Goal: Find specific page/section: Find specific page/section

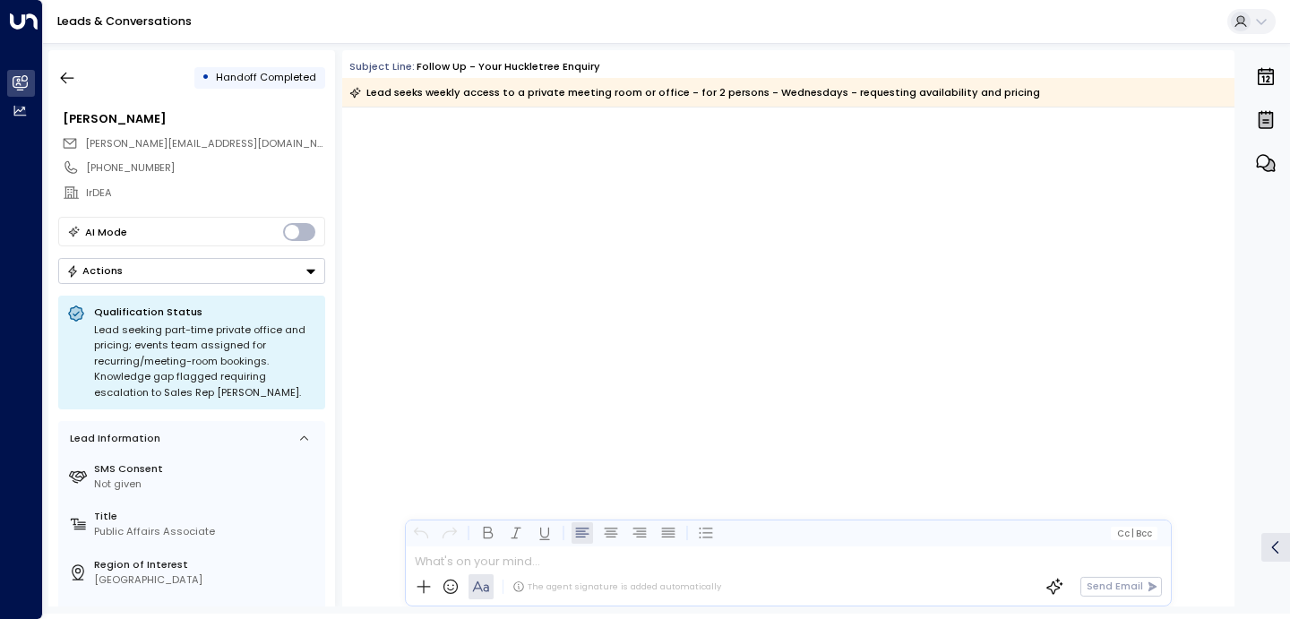
scroll to position [3065, 0]
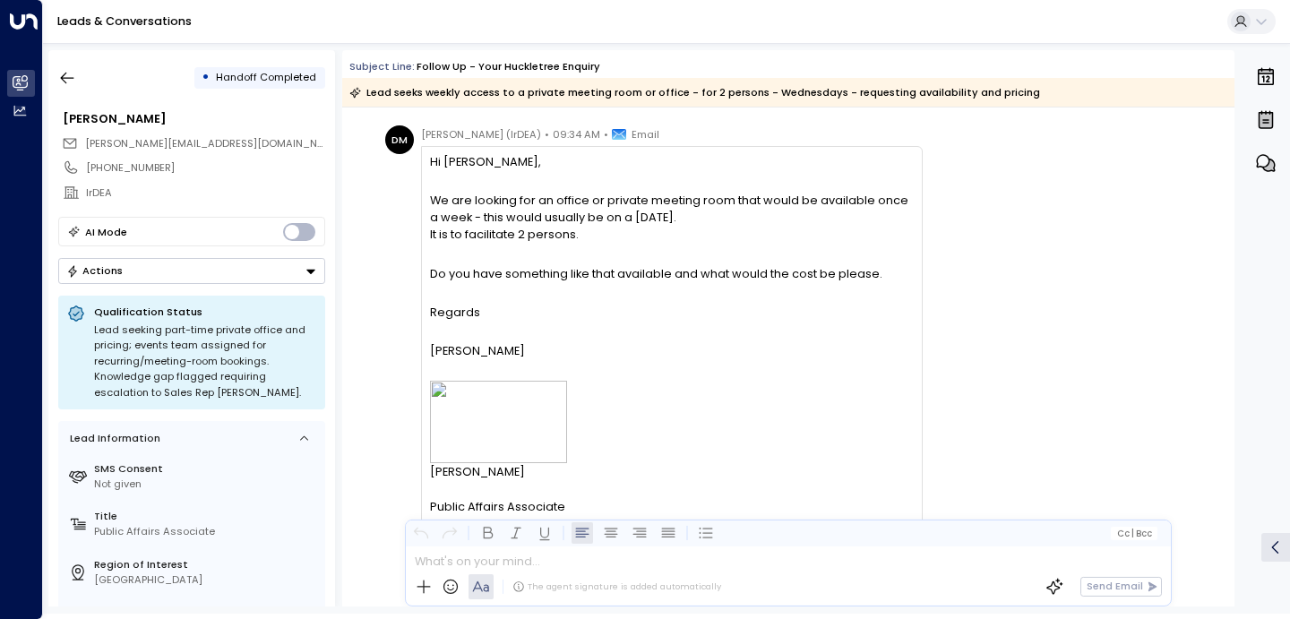
click at [92, 6] on div "Leads & Conversations" at bounding box center [666, 22] width 1247 height 44
click at [92, 19] on link "Leads & Conversations" at bounding box center [124, 20] width 134 height 15
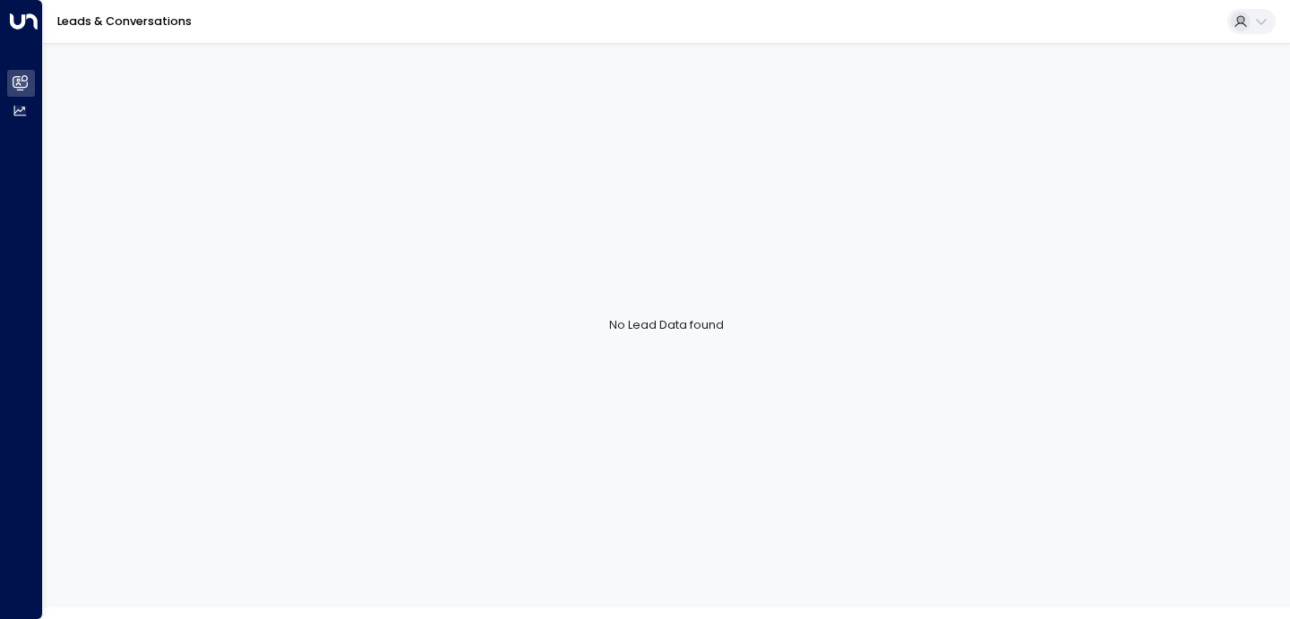
click at [185, 16] on link "Leads & Conversations" at bounding box center [124, 20] width 134 height 15
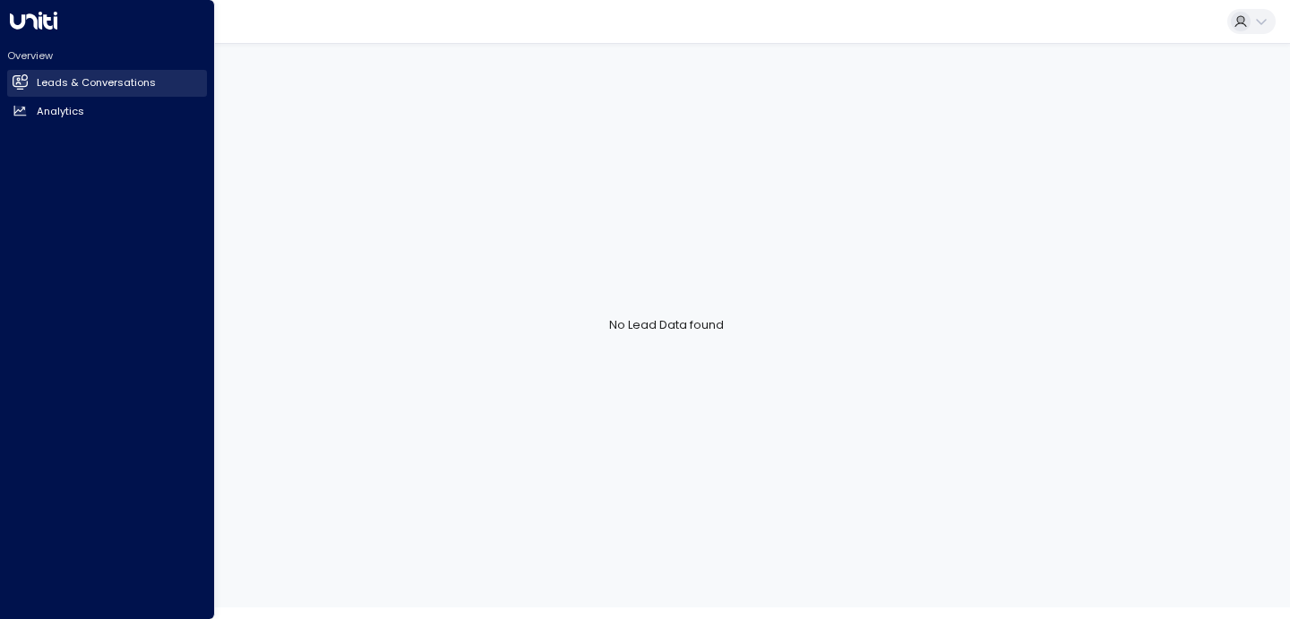
click at [62, 88] on h2 "Leads & Conversations" at bounding box center [96, 82] width 119 height 15
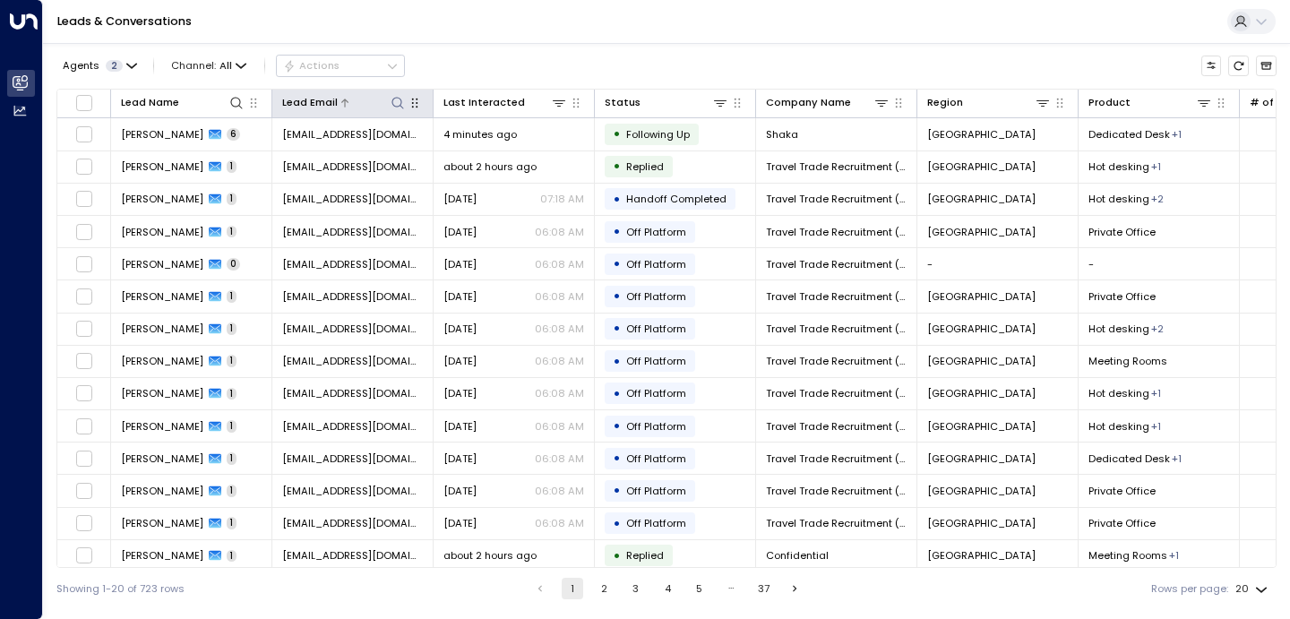
click at [400, 105] on icon at bounding box center [398, 103] width 14 height 14
type input "**********"
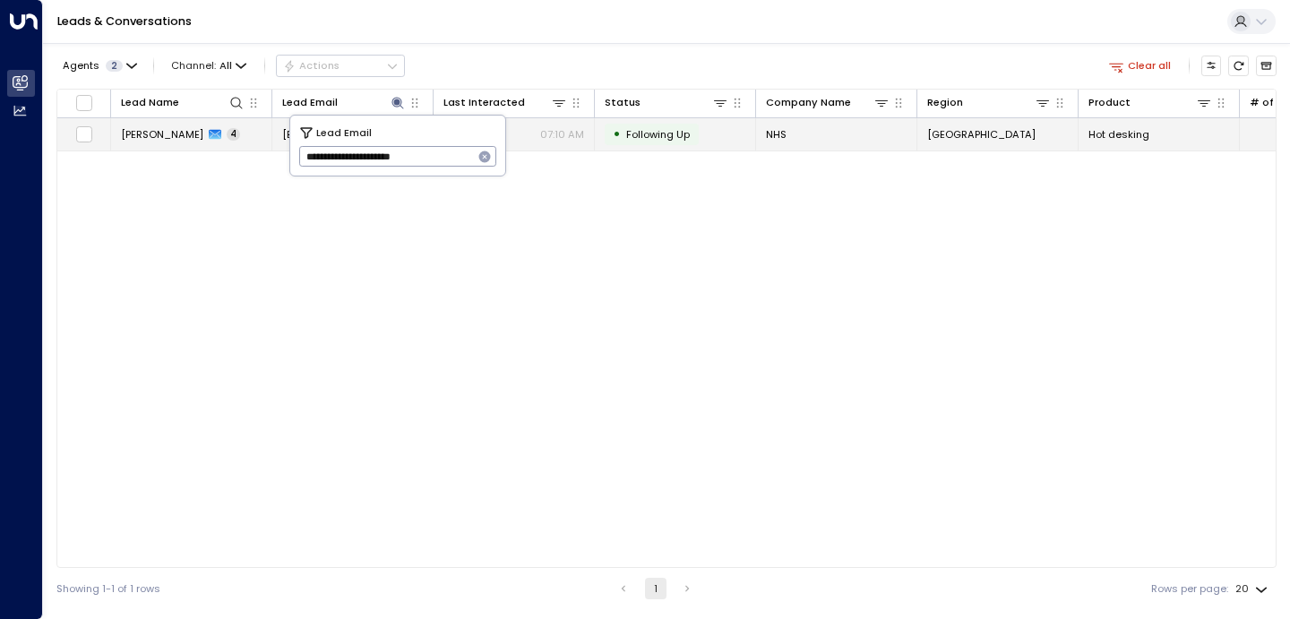
click at [203, 137] on span "Tomilayo Olabampe" at bounding box center [162, 134] width 82 height 14
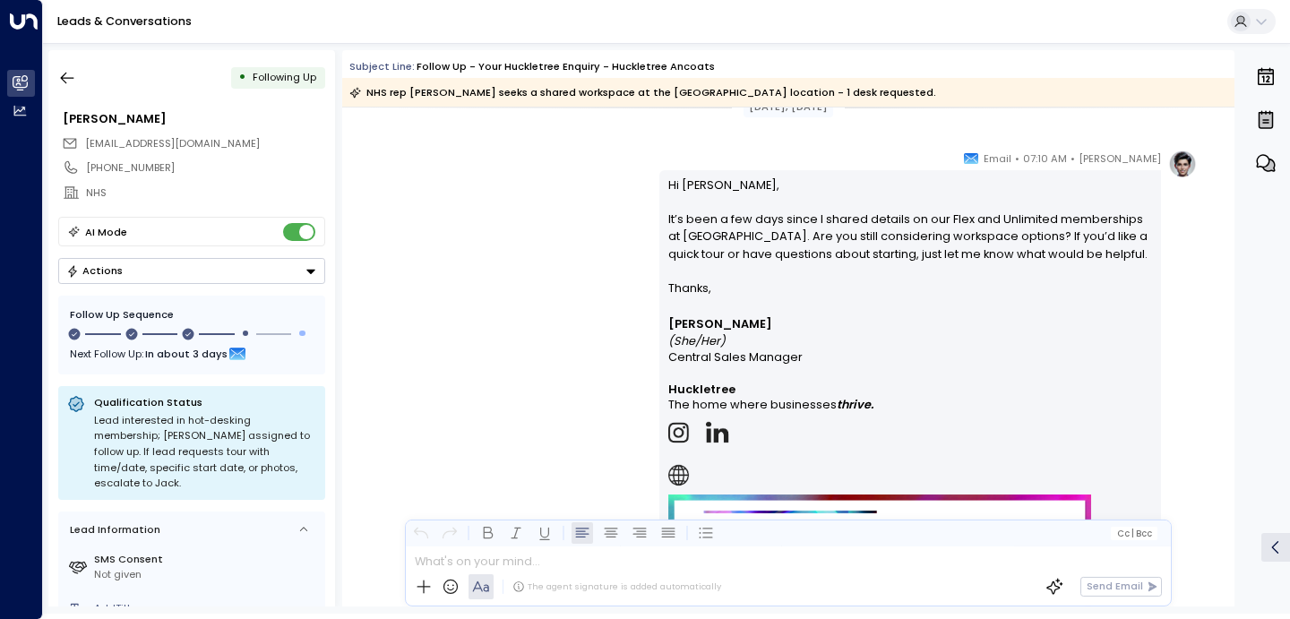
scroll to position [2980, 0]
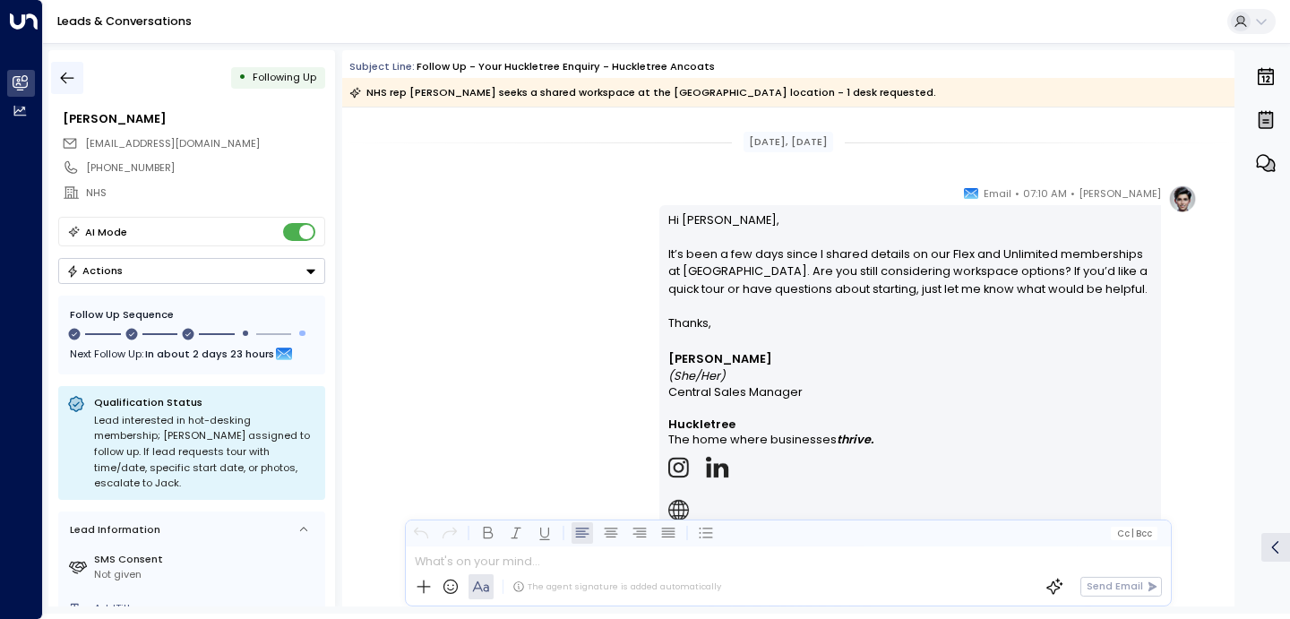
click at [62, 79] on icon "button" at bounding box center [67, 79] width 13 height 12
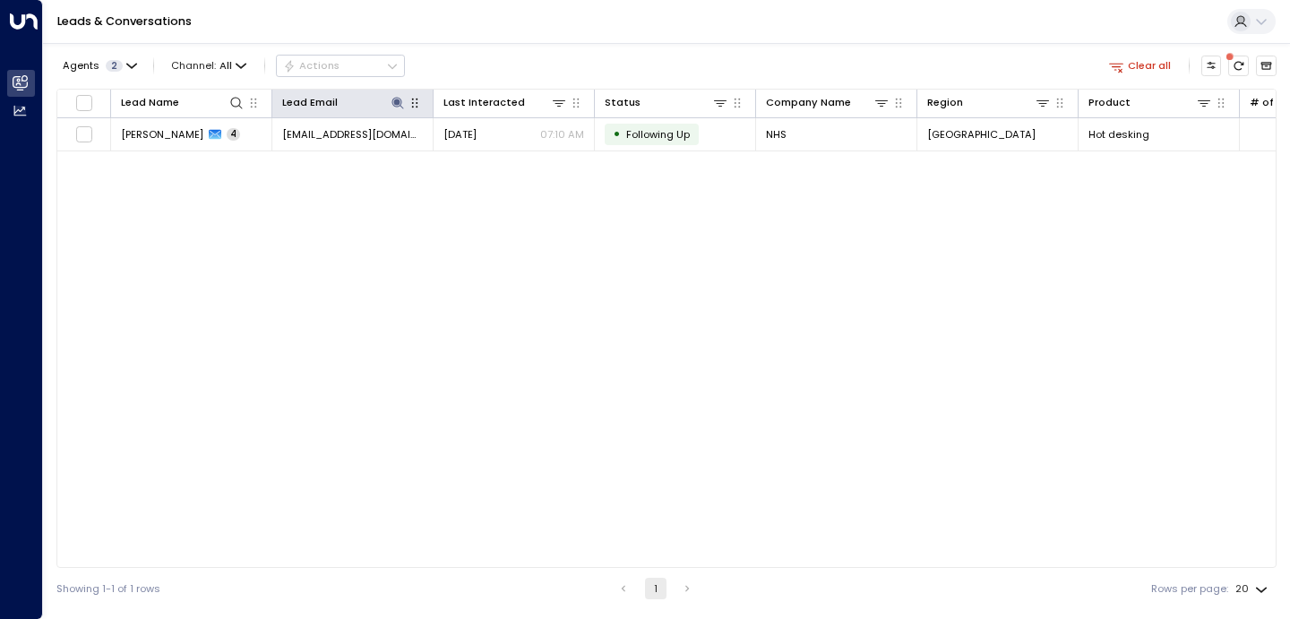
click at [406, 101] on button "button" at bounding box center [415, 103] width 18 height 18
click at [400, 103] on icon at bounding box center [397, 103] width 12 height 12
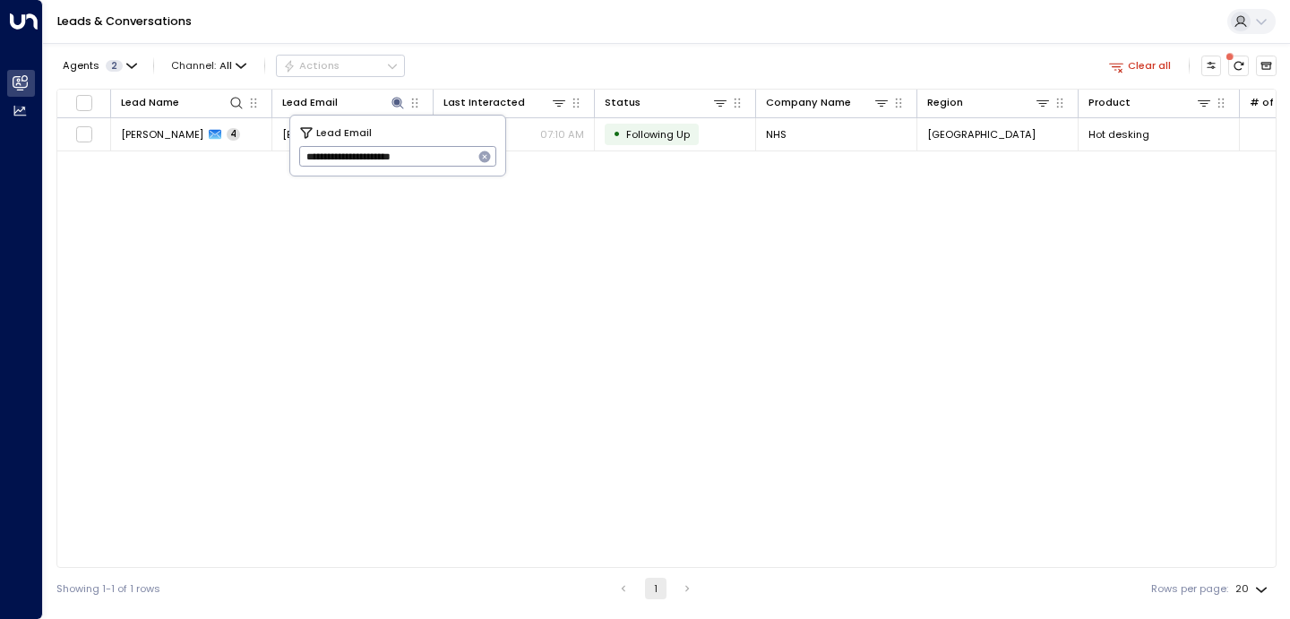
click at [486, 151] on icon "button" at bounding box center [485, 157] width 12 height 12
click at [450, 152] on input "text" at bounding box center [398, 157] width 198 height 30
paste input "**********"
type input "**********"
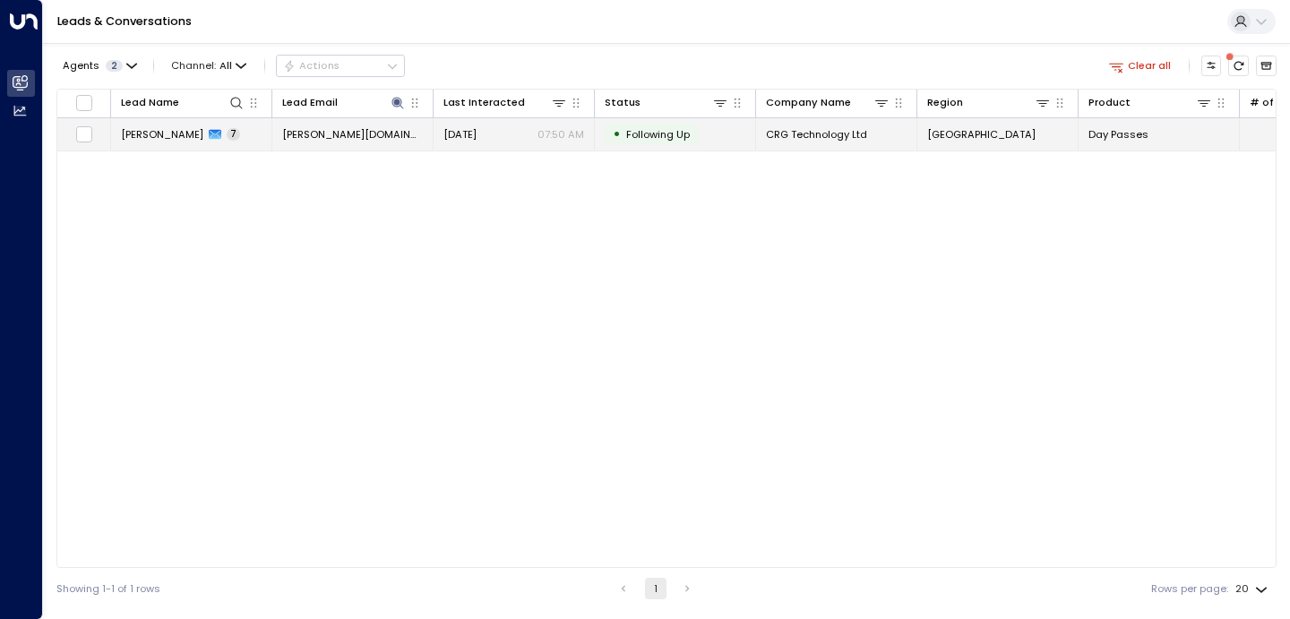
click at [209, 138] on icon at bounding box center [215, 135] width 13 height 10
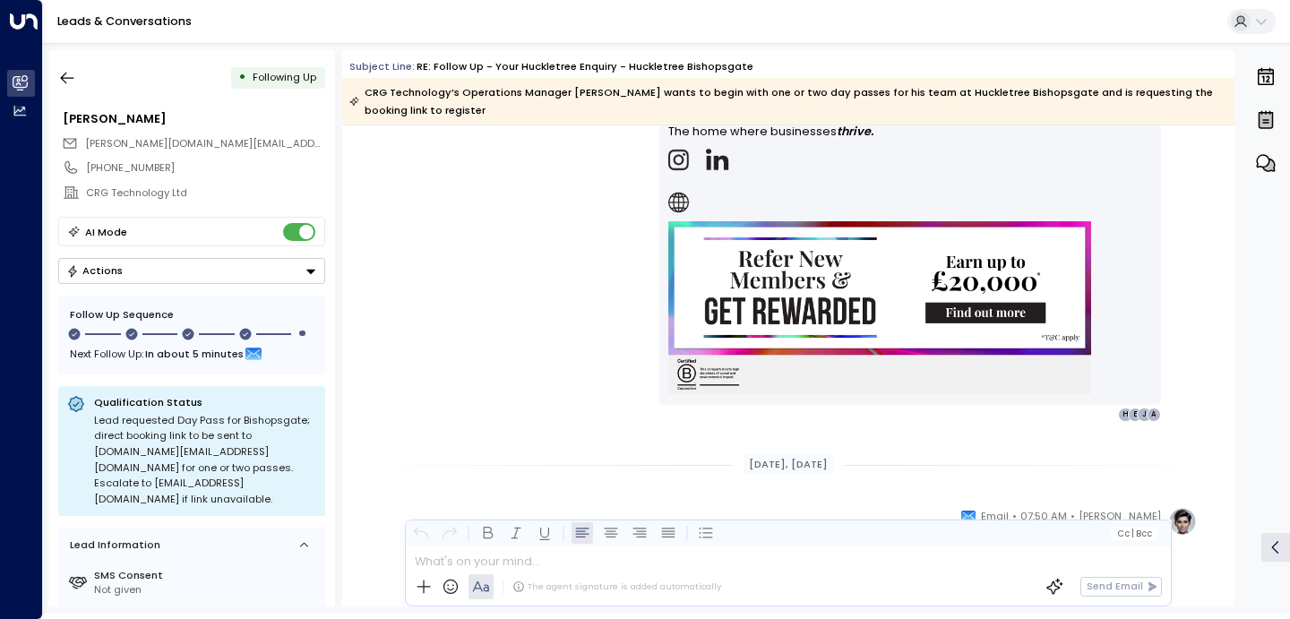
scroll to position [4676, 0]
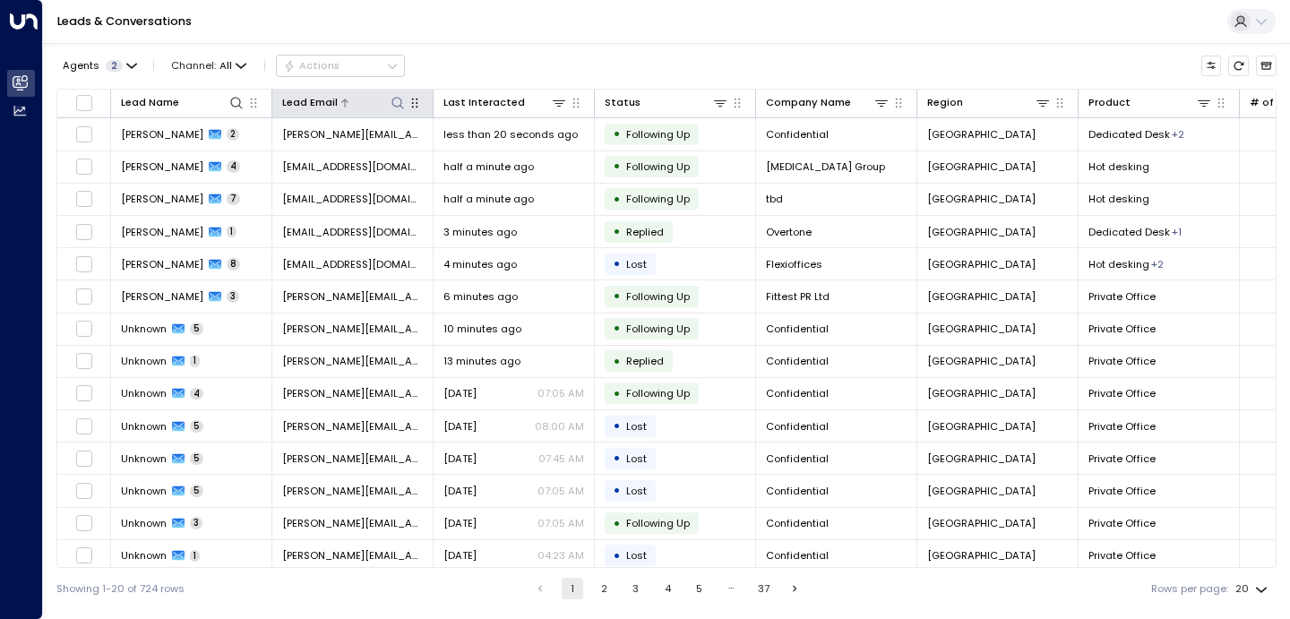
click at [402, 105] on icon at bounding box center [398, 103] width 14 height 14
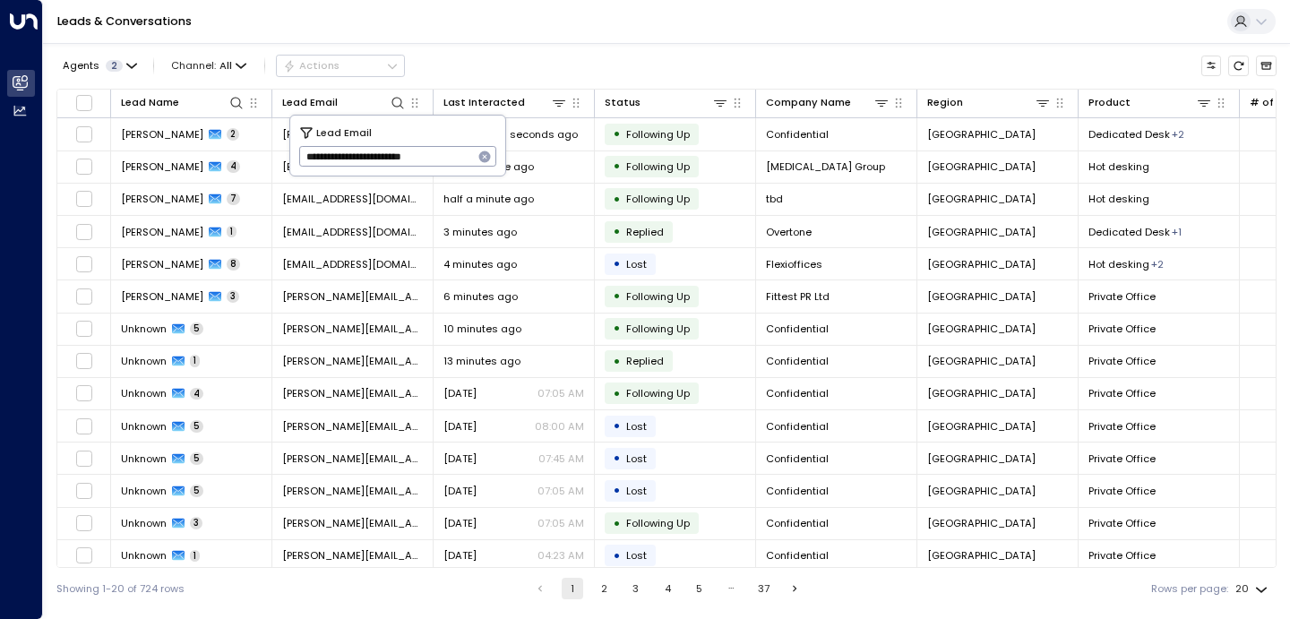
type input "**********"
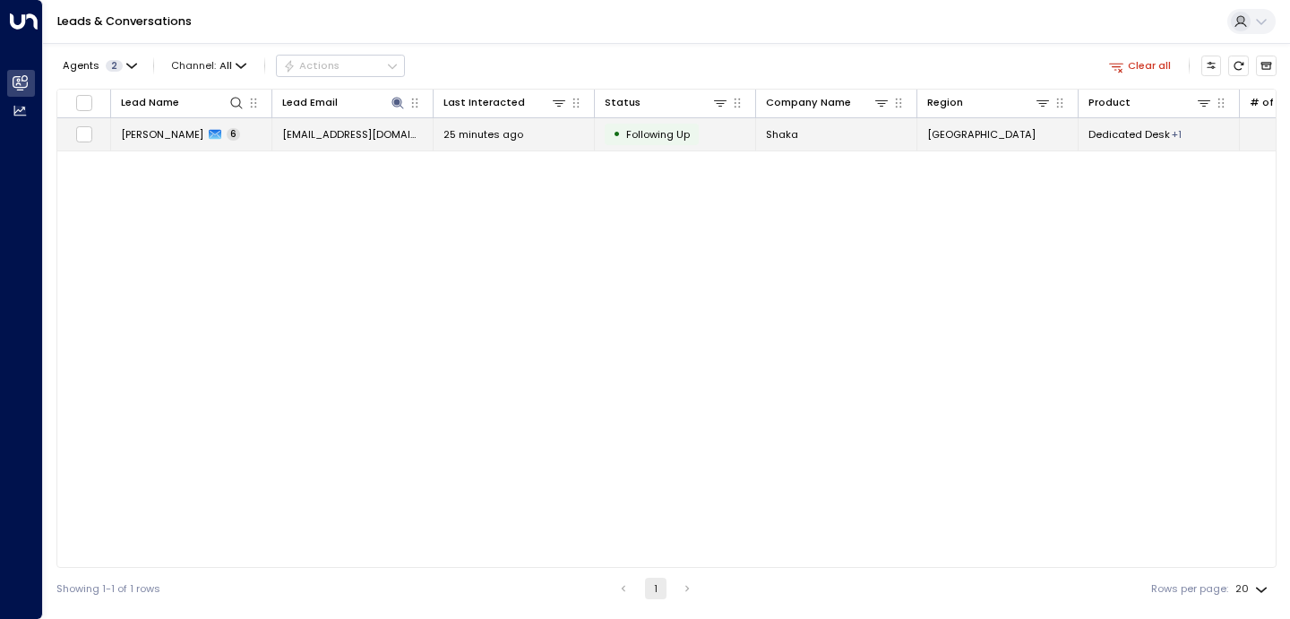
click at [194, 145] on td "Adam Horwood 6" at bounding box center [191, 133] width 161 height 31
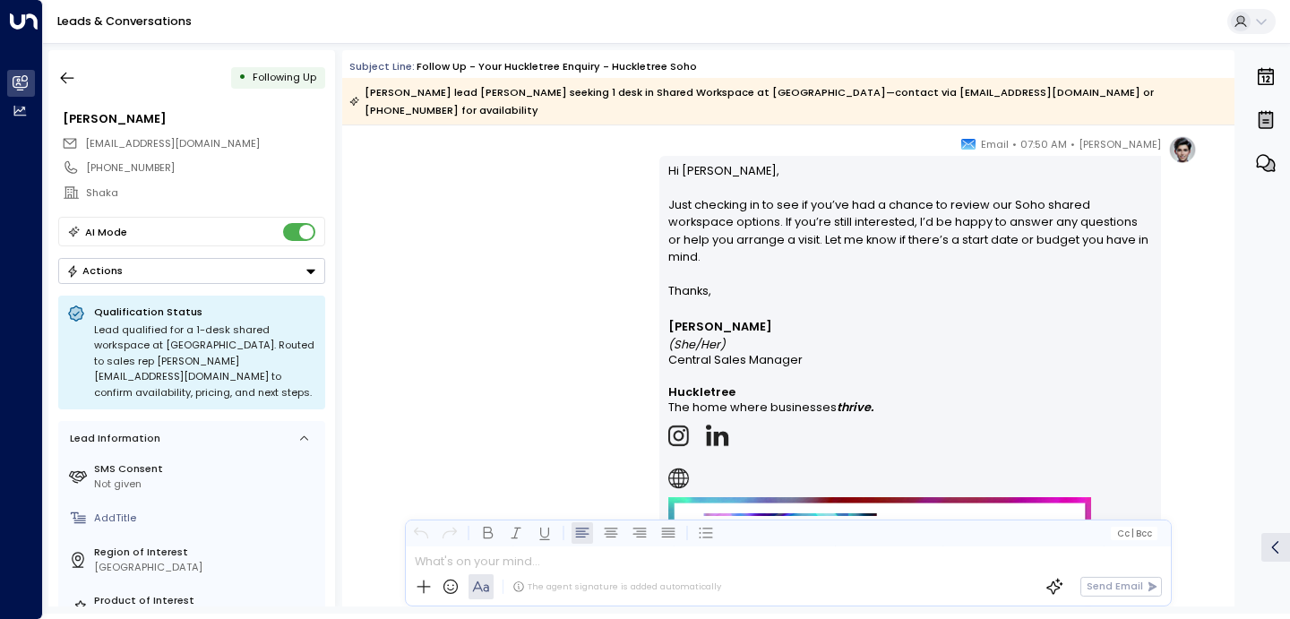
scroll to position [1844, 0]
